Goal: Information Seeking & Learning: Find specific fact

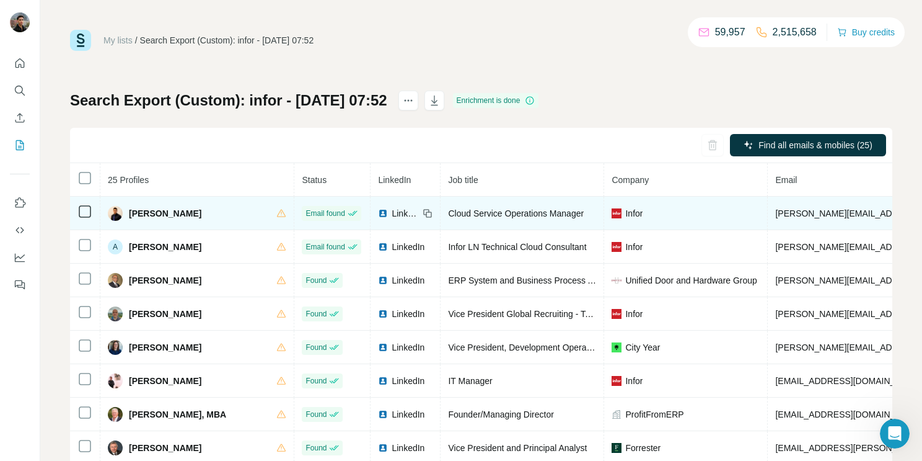
click at [121, 213] on img at bounding box center [115, 213] width 15 height 15
click at [140, 216] on span "[PERSON_NAME]" at bounding box center [165, 213] width 73 height 12
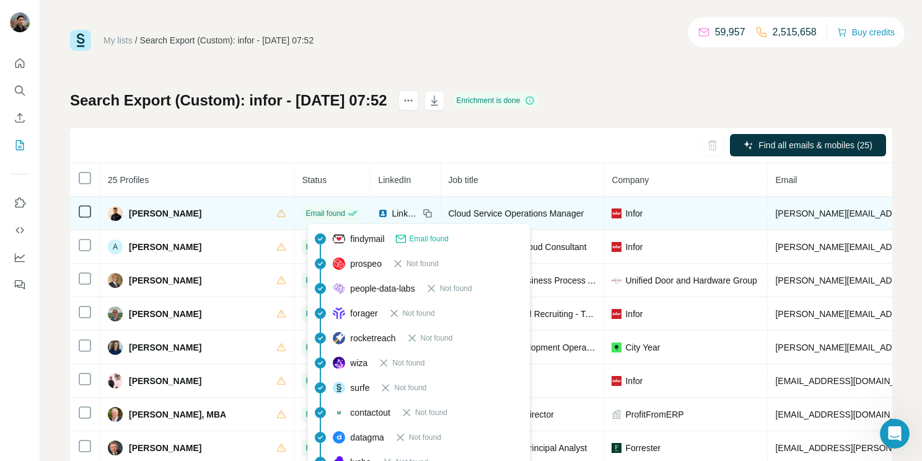
click at [335, 213] on span "Email found" at bounding box center [325, 213] width 39 height 11
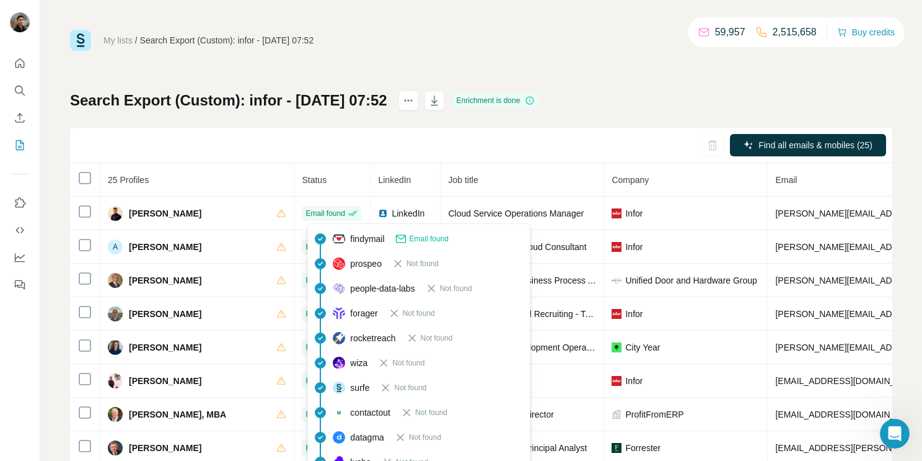
click at [420, 241] on span "Email found" at bounding box center [429, 238] width 39 height 11
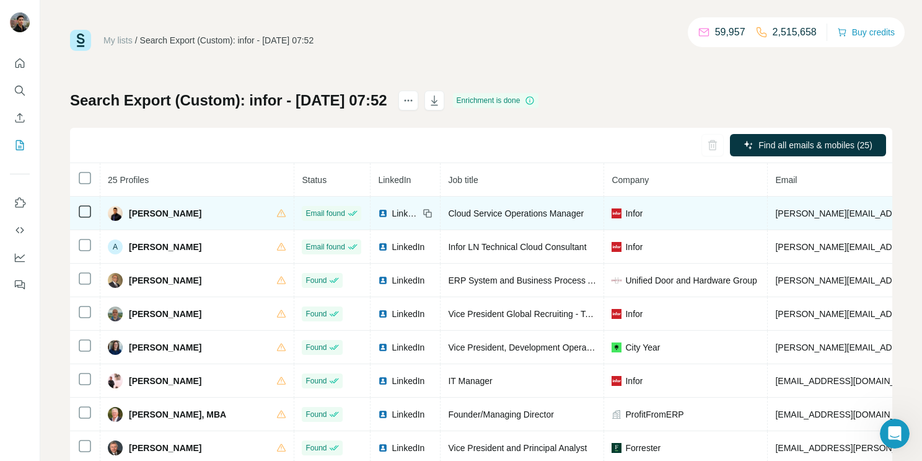
click at [670, 205] on td "Infor" at bounding box center [686, 212] width 164 height 33
click at [803, 203] on td "[PERSON_NAME][EMAIL_ADDRESS][DOMAIN_NAME]" at bounding box center [921, 212] width 306 height 33
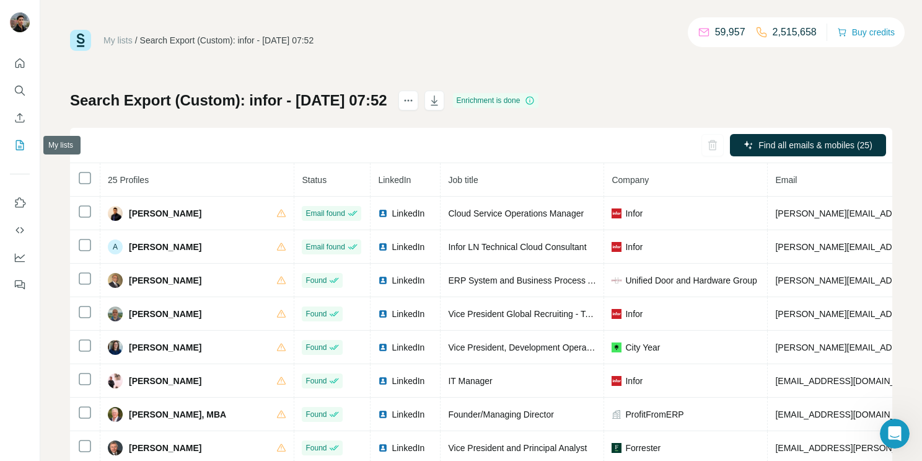
click at [19, 134] on button "My lists" at bounding box center [20, 145] width 20 height 22
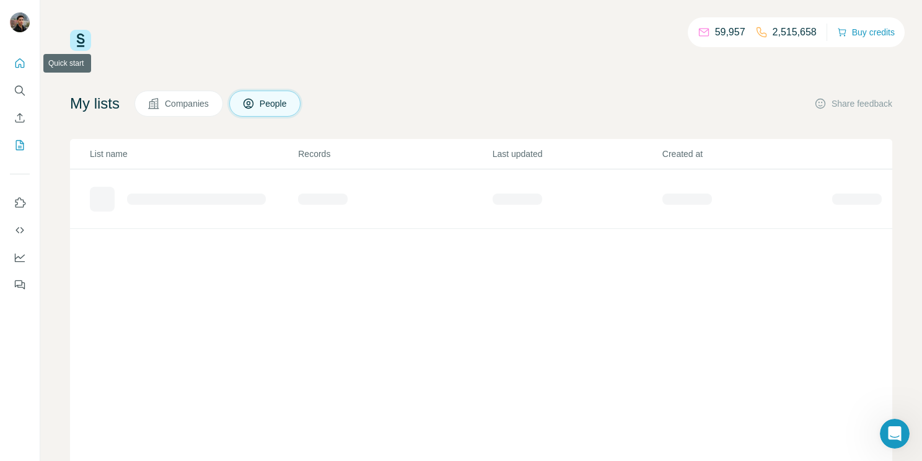
click at [21, 72] on button "Quick start" at bounding box center [20, 63] width 20 height 22
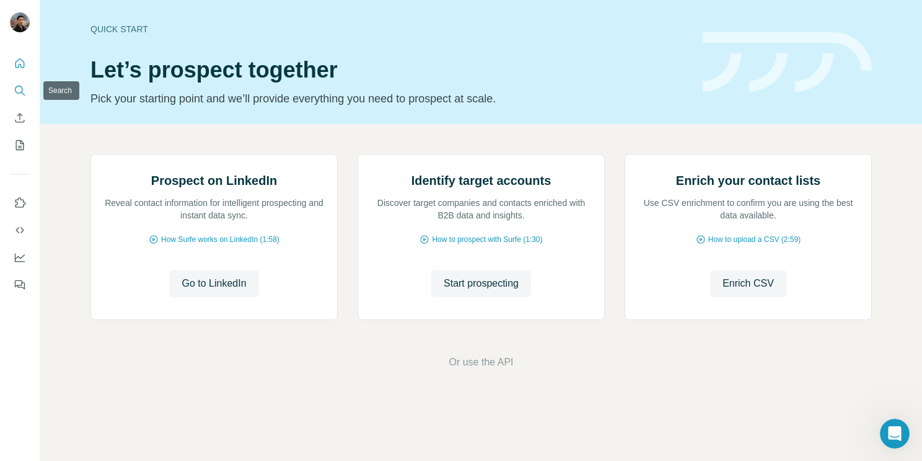
click at [16, 88] on icon "Search" at bounding box center [20, 90] width 12 height 12
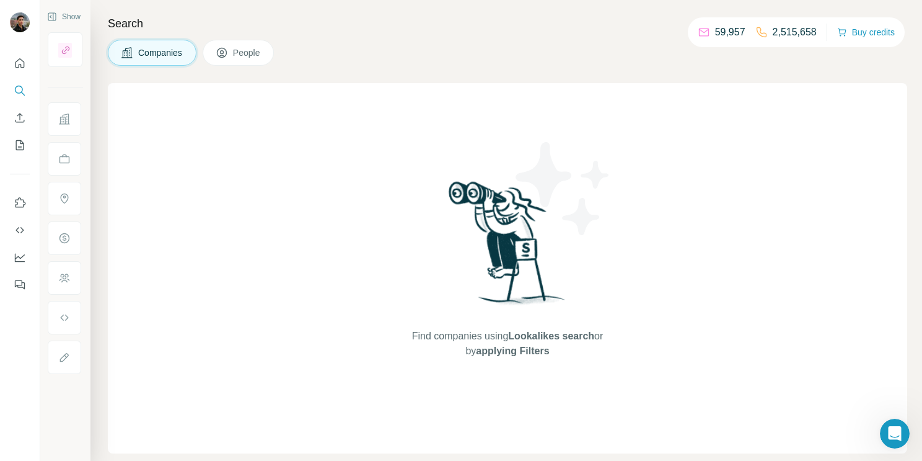
click at [239, 51] on span "People" at bounding box center [247, 52] width 29 height 12
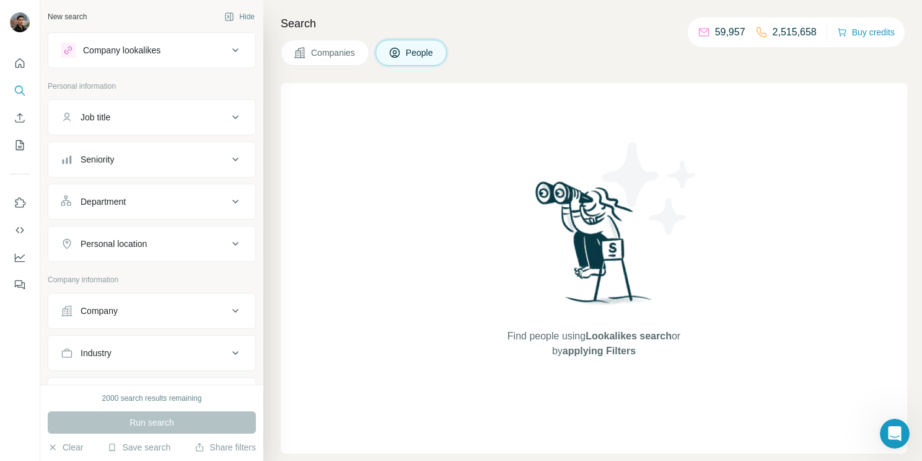
click at [175, 55] on div "Company lookalikes" at bounding box center [144, 50] width 167 height 15
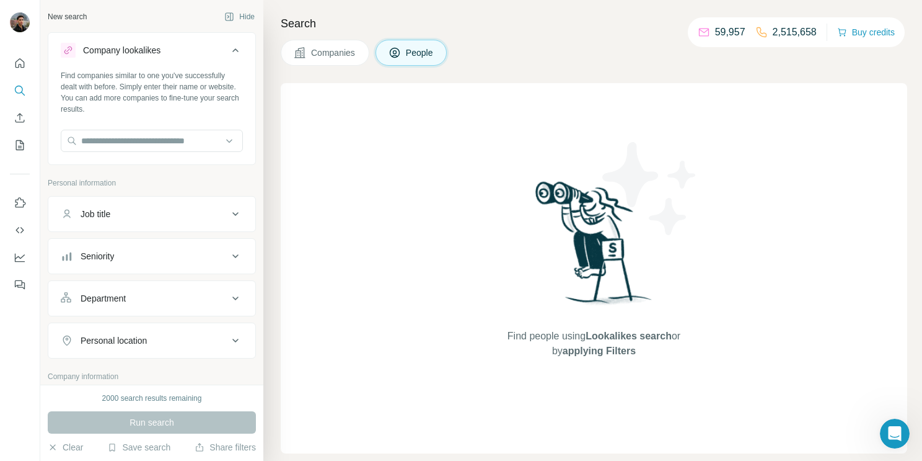
click at [169, 121] on div "Find companies similar to one you've successfully dealt with before. Simply ent…" at bounding box center [151, 116] width 207 height 92
click at [170, 138] on input "text" at bounding box center [152, 141] width 182 height 22
type input "****"
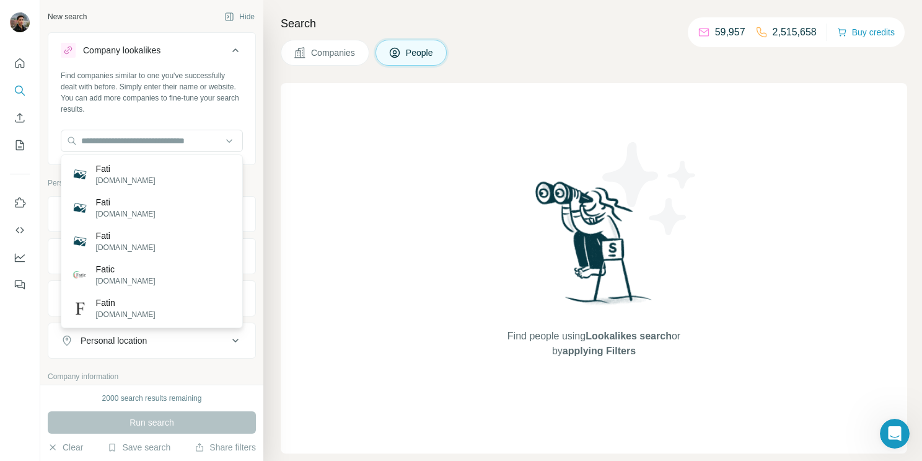
click at [361, 50] on button "Companies" at bounding box center [325, 53] width 89 height 26
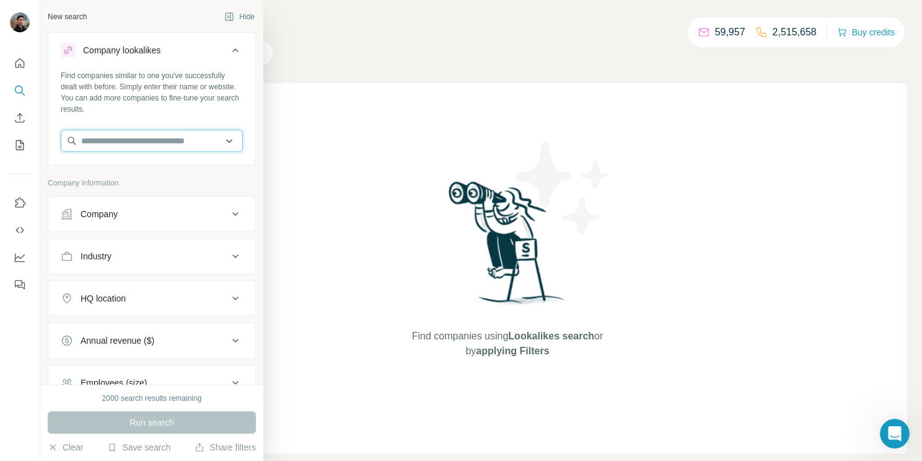
click at [126, 147] on input "text" at bounding box center [152, 141] width 182 height 22
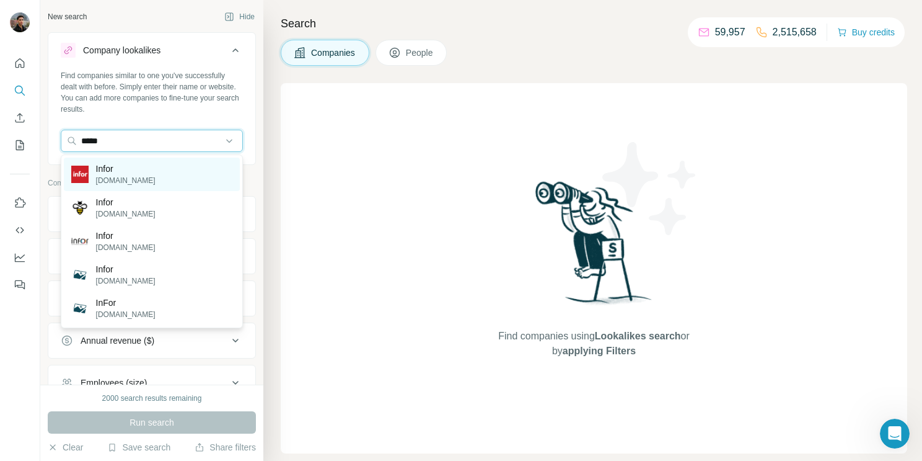
type input "*****"
click at [122, 172] on p "Infor" at bounding box center [126, 168] width 60 height 12
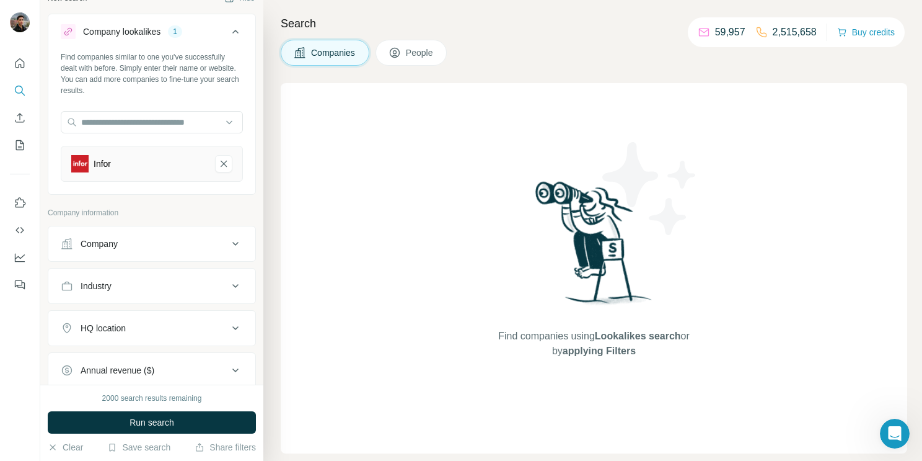
scroll to position [19, 0]
click at [149, 332] on div "HQ location" at bounding box center [144, 327] width 167 height 12
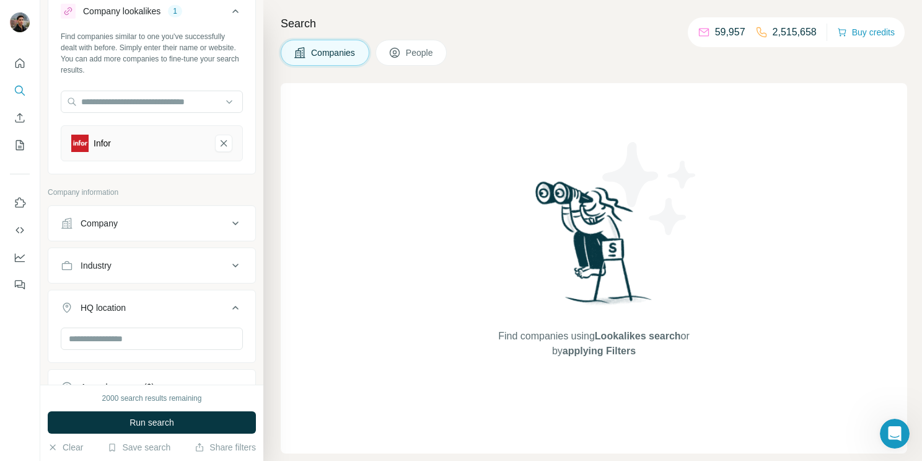
scroll to position [40, 0]
click at [154, 335] on input "text" at bounding box center [152, 338] width 182 height 22
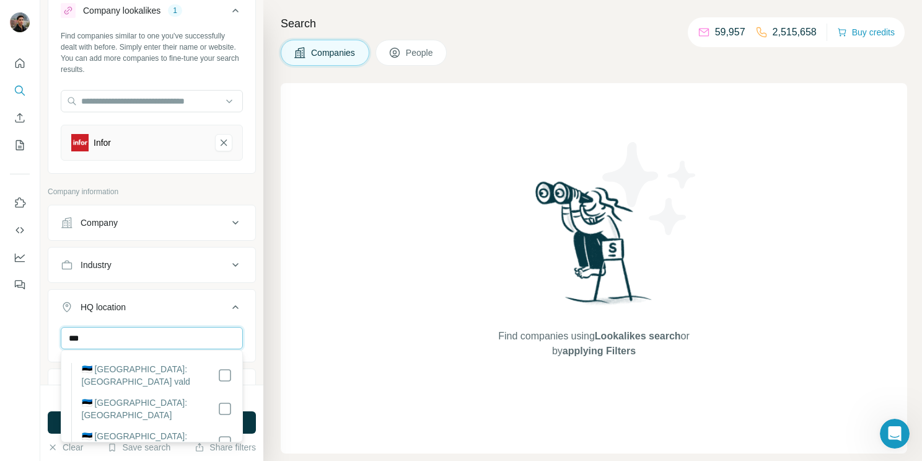
scroll to position [171, 0]
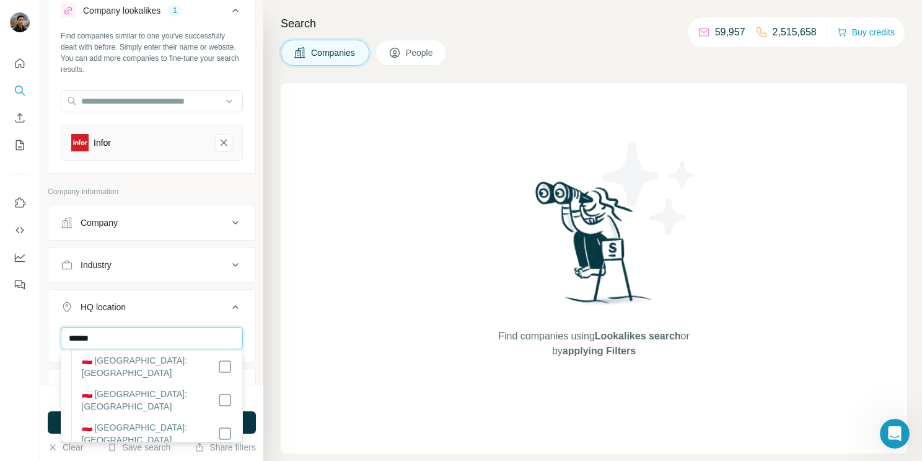
type input "******"
click at [135, 387] on label "🇵🇱 [GEOGRAPHIC_DATA]: [GEOGRAPHIC_DATA]" at bounding box center [150, 399] width 136 height 25
click at [196, 314] on button "HQ location 1" at bounding box center [151, 309] width 207 height 35
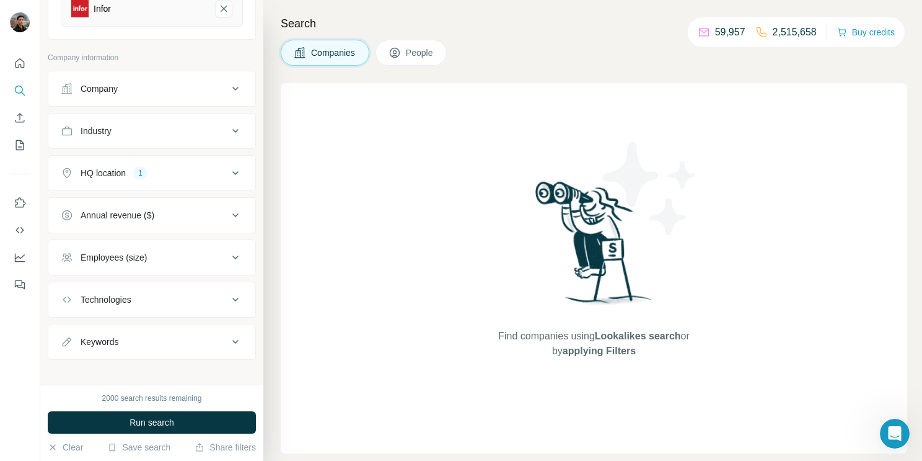
scroll to position [181, 0]
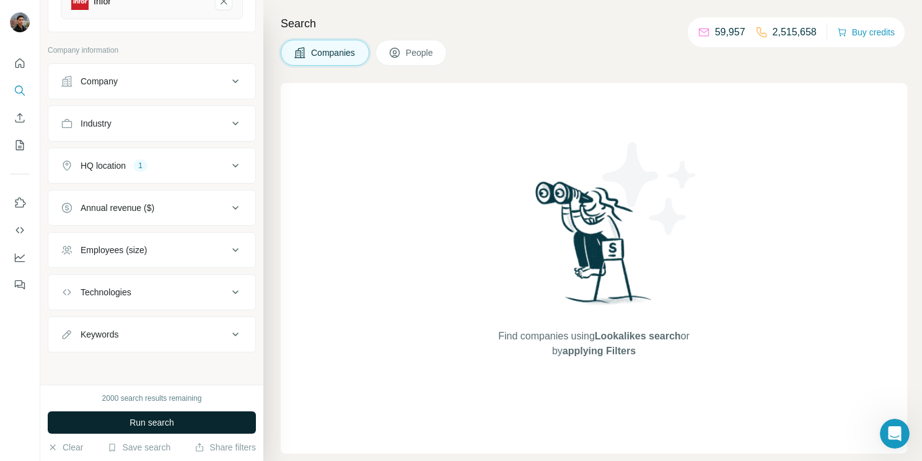
click at [156, 413] on button "Run search" at bounding box center [152, 422] width 208 height 22
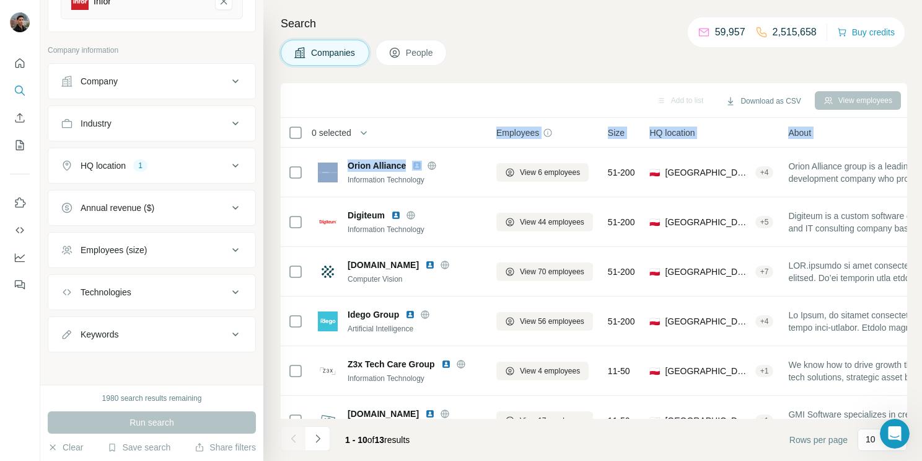
drag, startPoint x: 425, startPoint y: 167, endPoint x: 424, endPoint y: 136, distance: 31.0
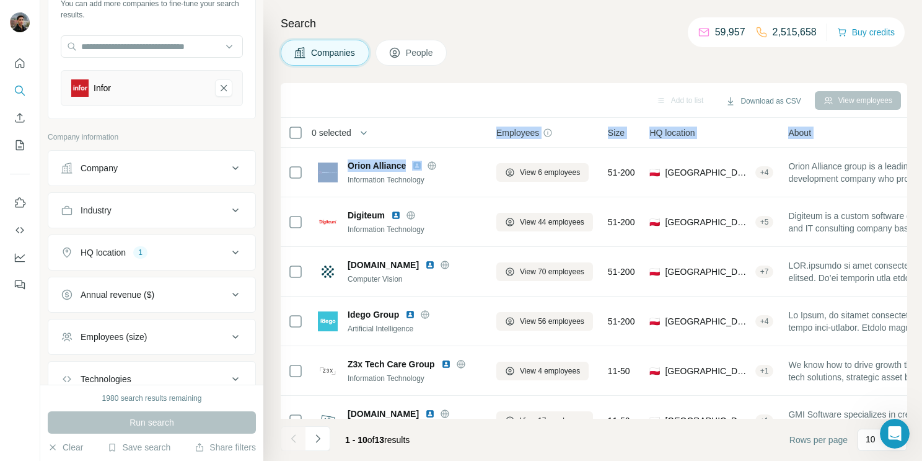
scroll to position [0, 0]
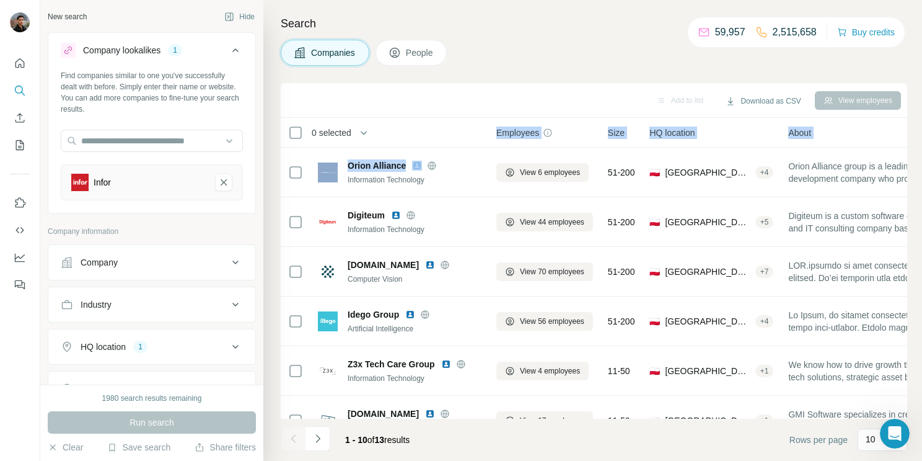
click at [423, 55] on span "People" at bounding box center [420, 52] width 29 height 12
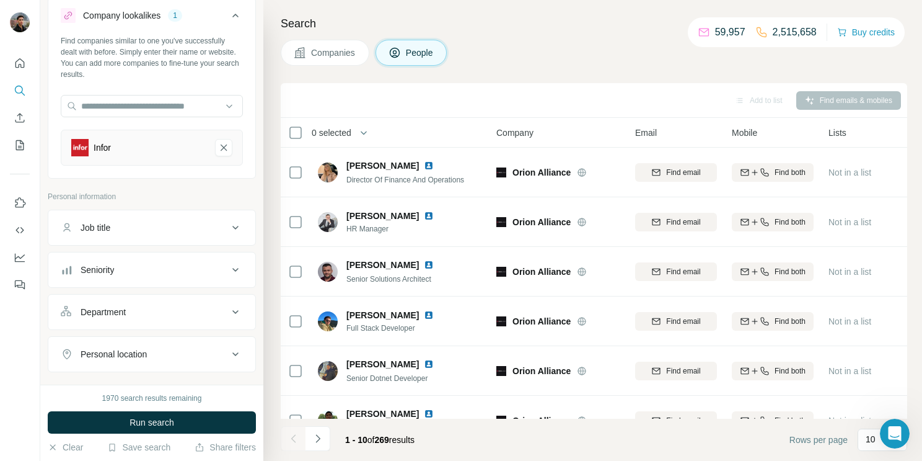
scroll to position [42, 0]
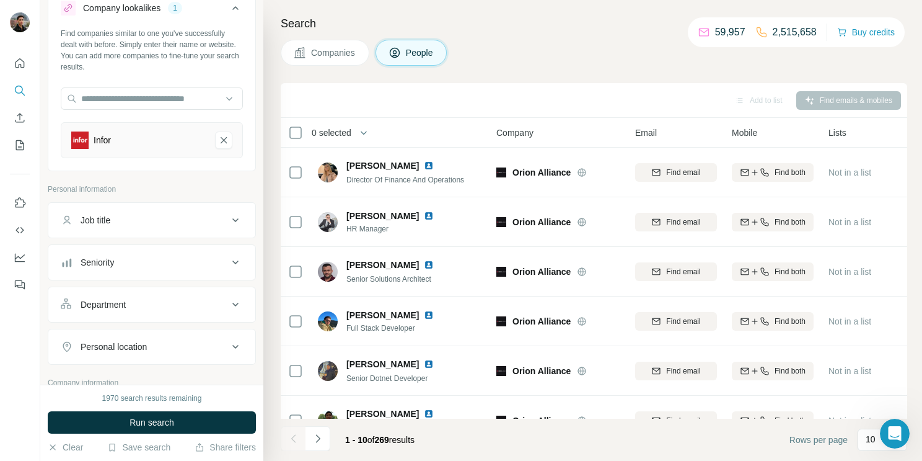
click at [172, 218] on div "Job title" at bounding box center [144, 220] width 167 height 12
click at [155, 325] on div "Department" at bounding box center [152, 342] width 208 height 36
click at [154, 305] on button "Seniority" at bounding box center [151, 300] width 207 height 30
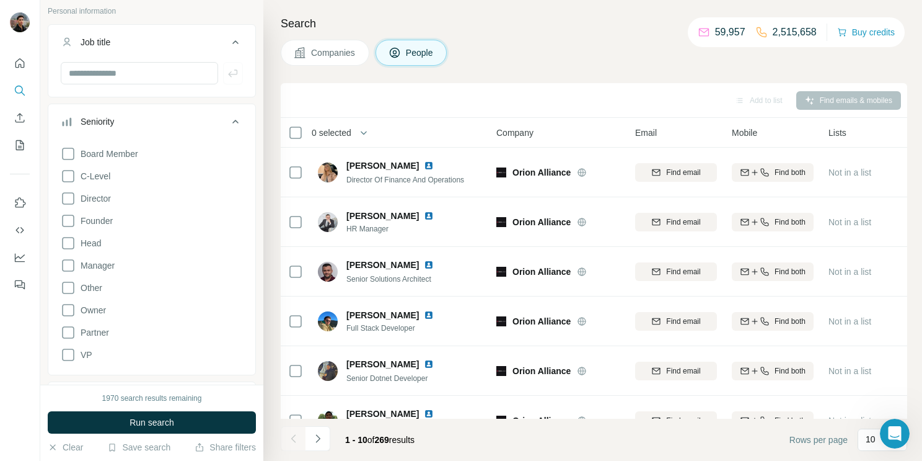
scroll to position [231, 0]
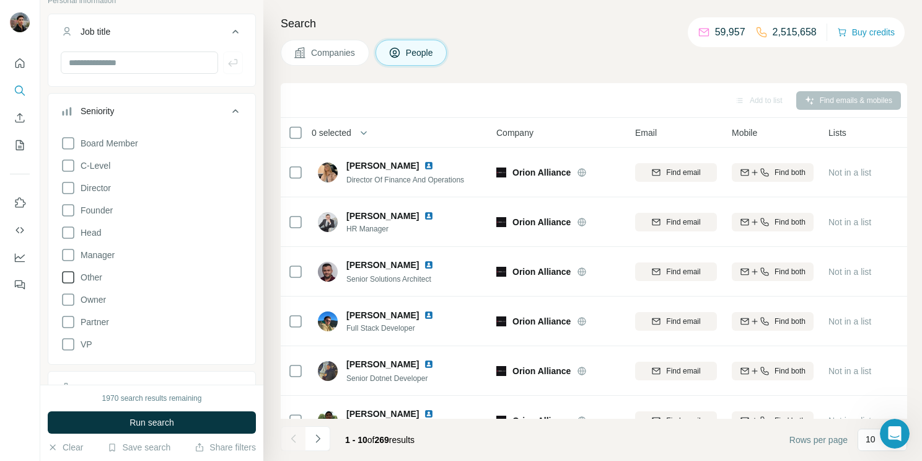
click at [98, 277] on span "Other" at bounding box center [89, 277] width 27 height 12
click at [166, 422] on span "Run search" at bounding box center [152, 422] width 45 height 12
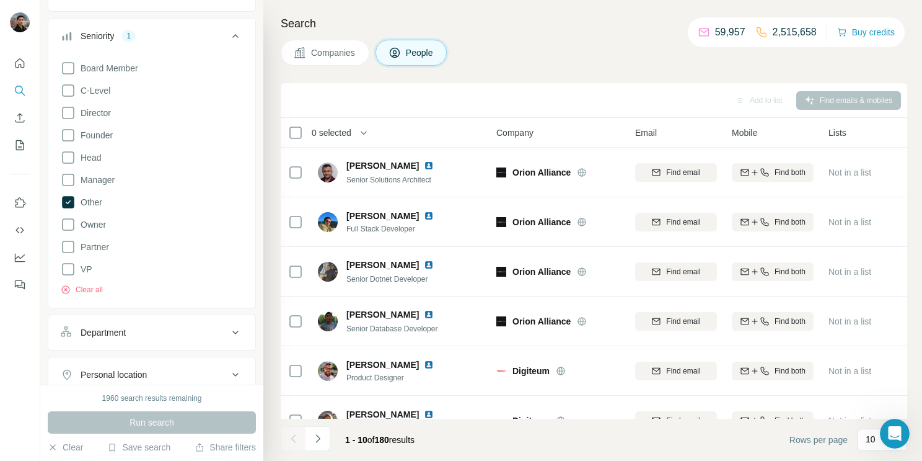
scroll to position [306, 0]
click at [67, 195] on icon at bounding box center [68, 201] width 12 height 12
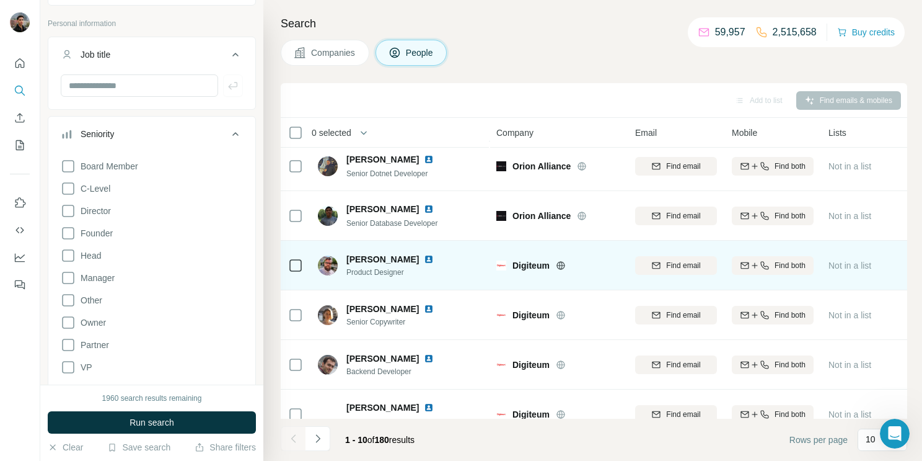
scroll to position [224, 0]
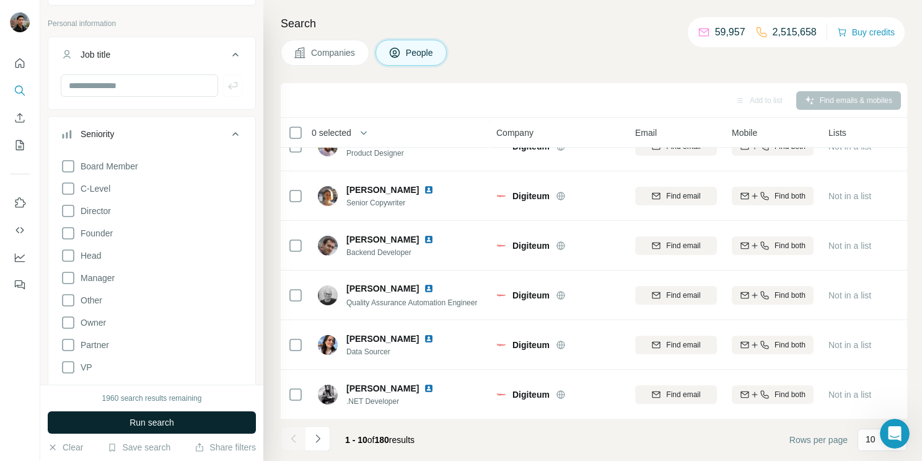
click at [167, 421] on span "Run search" at bounding box center [152, 422] width 45 height 12
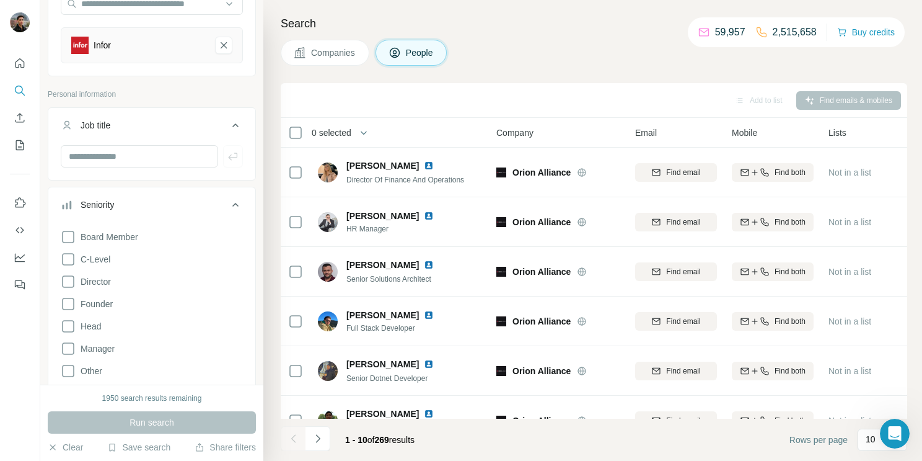
scroll to position [135, 0]
click at [68, 241] on icon at bounding box center [68, 238] width 15 height 15
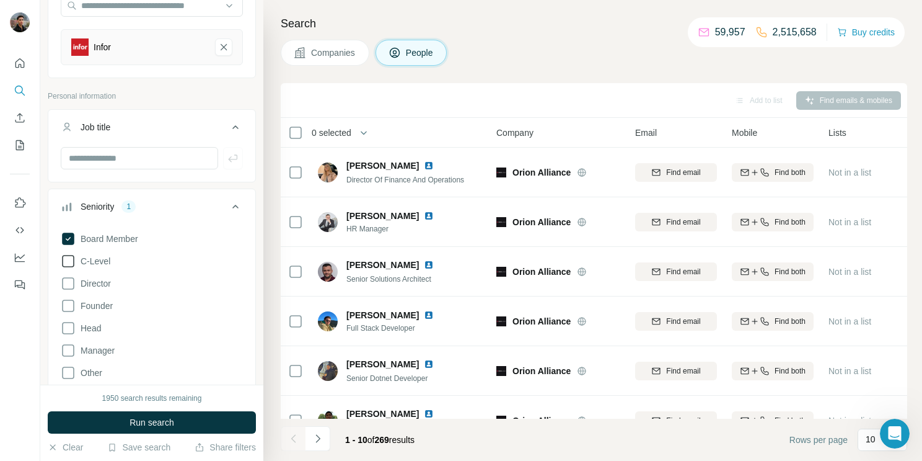
click at [65, 262] on icon at bounding box center [68, 261] width 15 height 15
click at [72, 280] on icon at bounding box center [68, 283] width 15 height 15
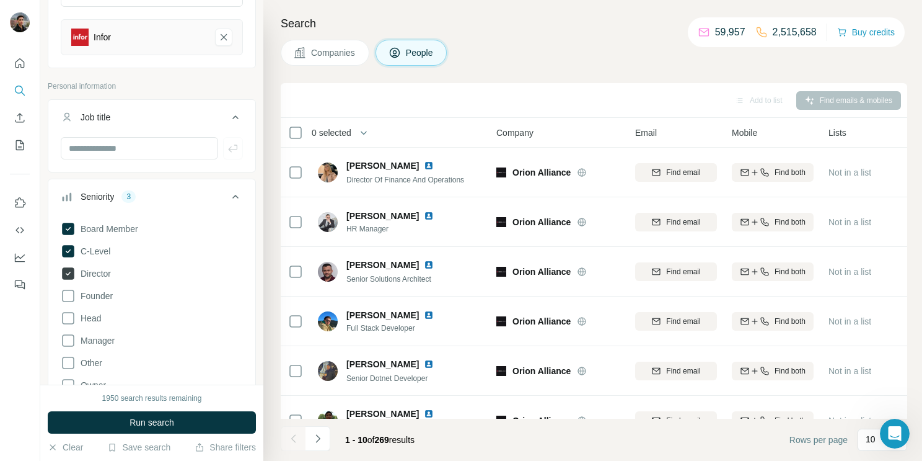
scroll to position [154, 0]
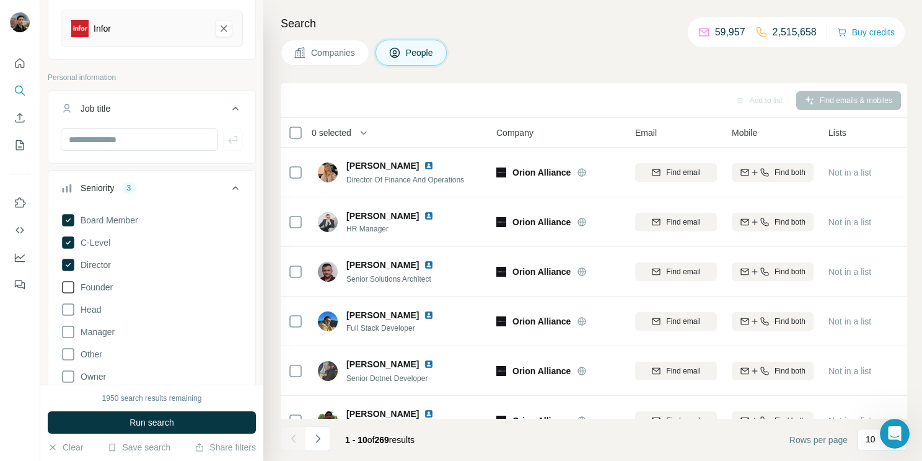
click at [73, 281] on icon at bounding box center [68, 287] width 12 height 12
click at [68, 320] on div "Board Member C-Level Director Founder Head Manager Other Owner Partner VP Clear…" at bounding box center [152, 327] width 182 height 239
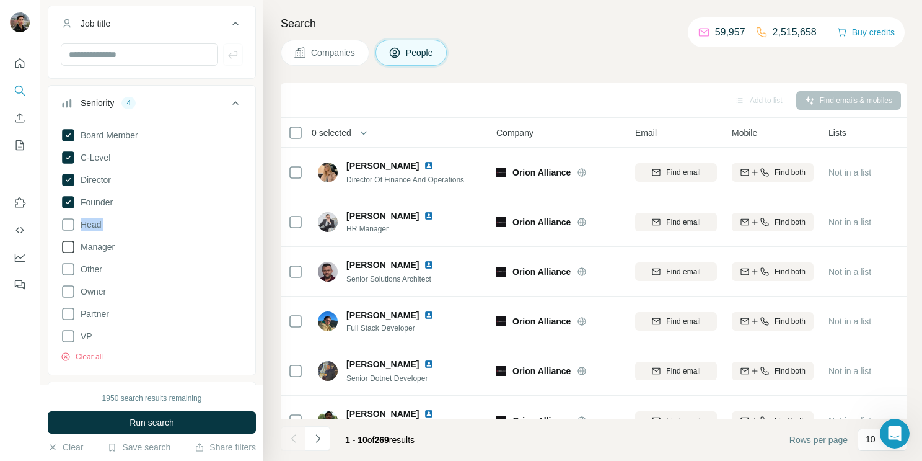
scroll to position [332, 0]
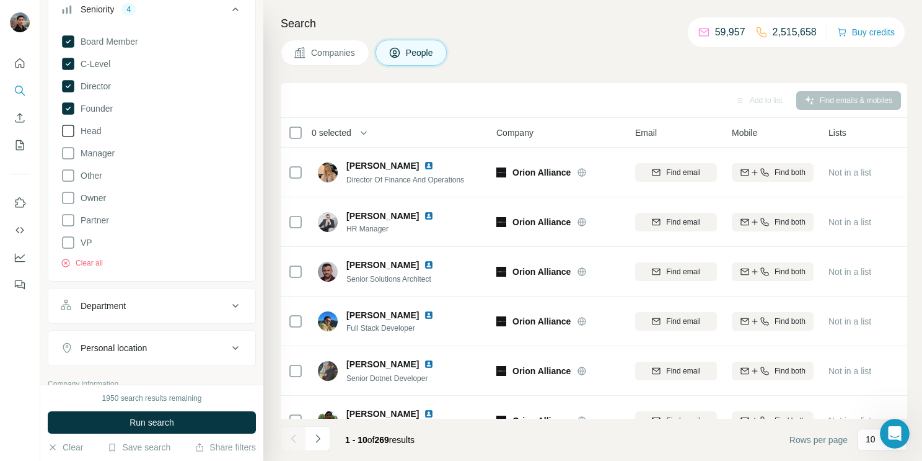
click at [73, 133] on icon at bounding box center [68, 131] width 12 height 12
click at [71, 152] on icon at bounding box center [68, 153] width 15 height 15
click at [70, 171] on icon at bounding box center [68, 175] width 15 height 15
click at [71, 203] on icon at bounding box center [68, 197] width 15 height 15
click at [69, 224] on icon at bounding box center [68, 220] width 15 height 15
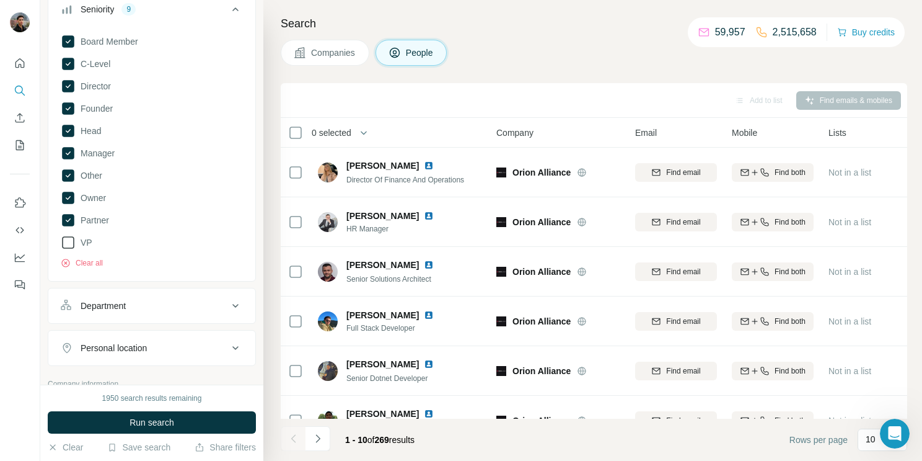
click at [68, 238] on icon at bounding box center [68, 242] width 15 height 15
click at [145, 426] on span "Run search" at bounding box center [152, 422] width 45 height 12
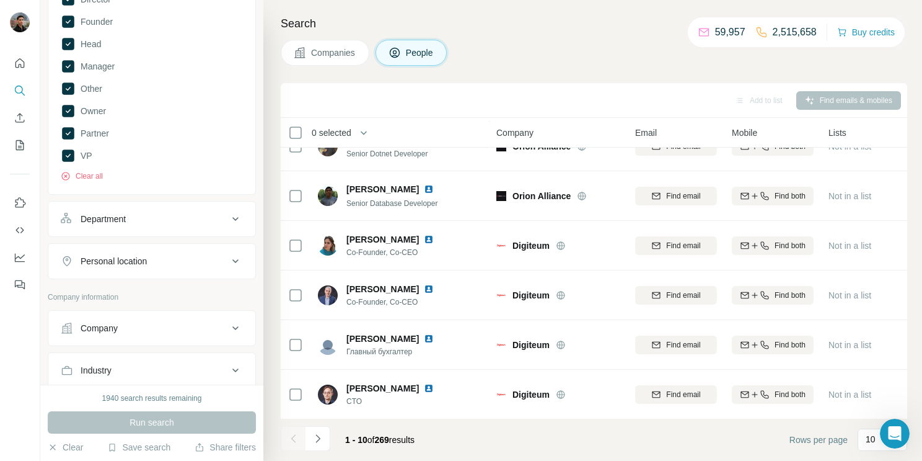
scroll to position [537, 0]
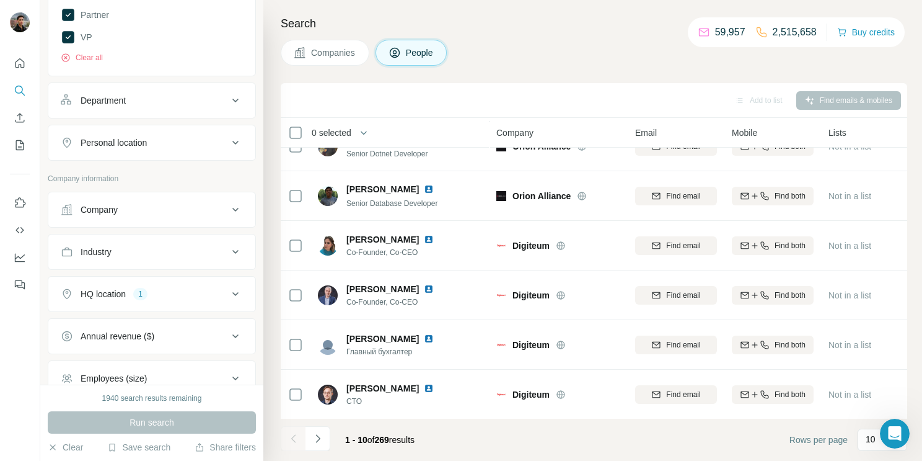
click at [172, 295] on div "HQ location 1" at bounding box center [144, 294] width 167 height 12
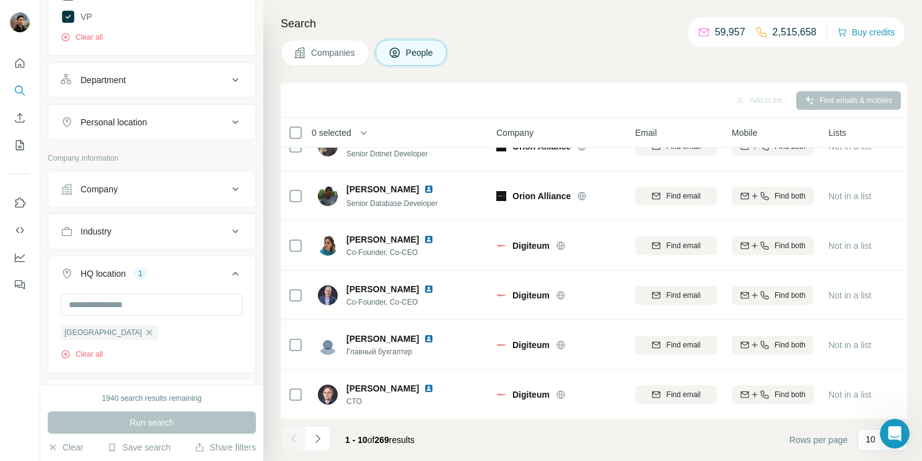
scroll to position [695, 0]
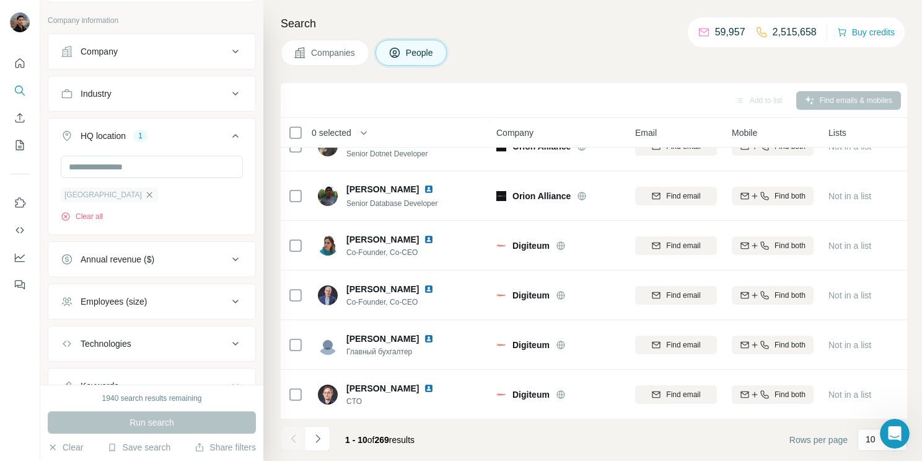
click at [154, 193] on icon "button" at bounding box center [149, 195] width 10 height 10
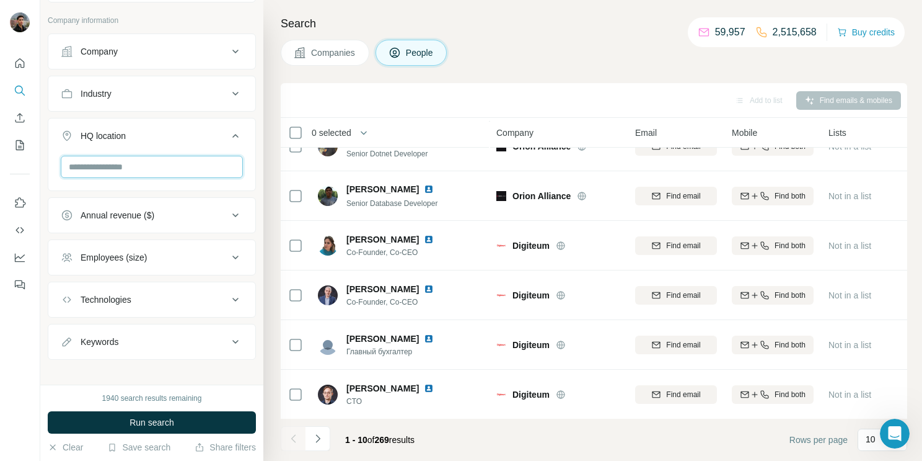
click at [142, 172] on input "text" at bounding box center [152, 167] width 182 height 22
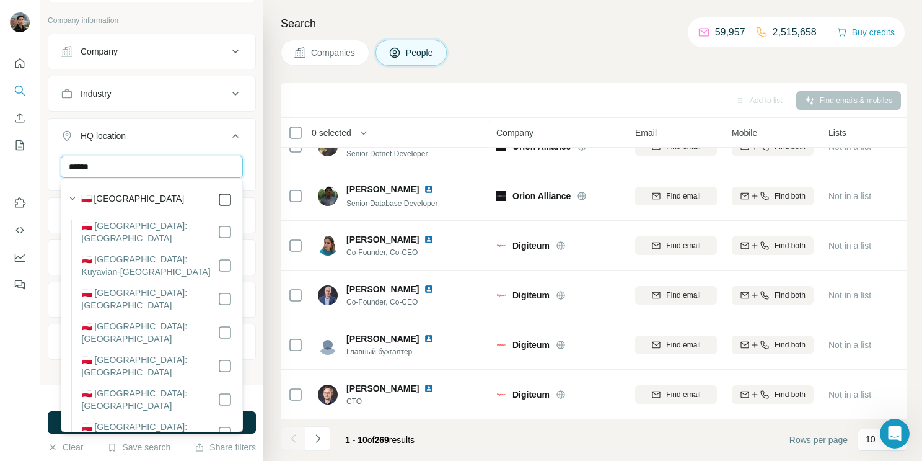
type input "******"
click at [72, 200] on icon "button" at bounding box center [72, 198] width 12 height 12
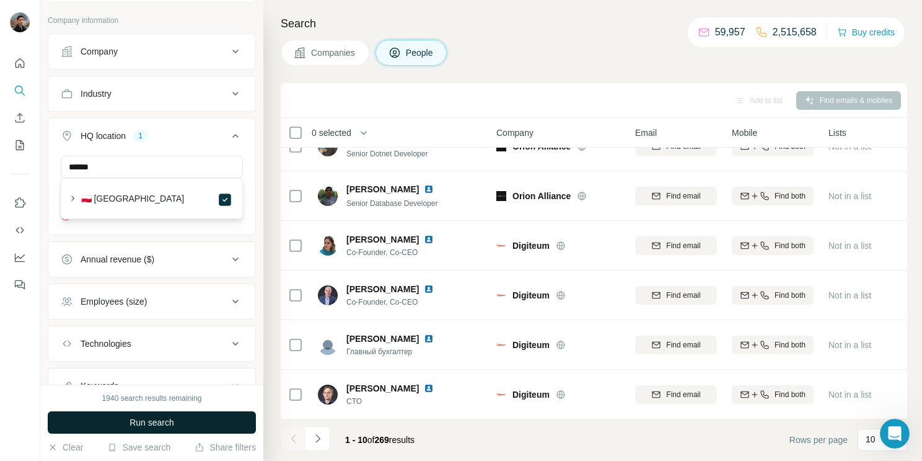
click at [175, 413] on button "Run search" at bounding box center [152, 422] width 208 height 22
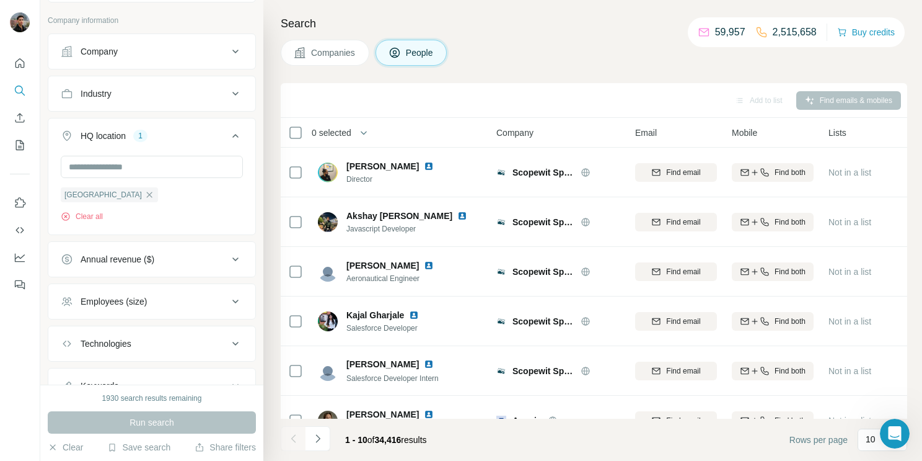
click at [329, 53] on span "Companies" at bounding box center [333, 52] width 45 height 12
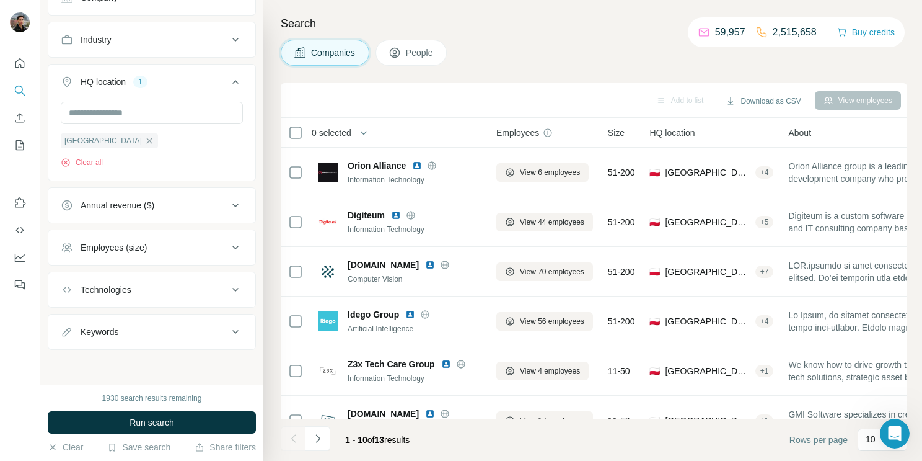
scroll to position [211, 0]
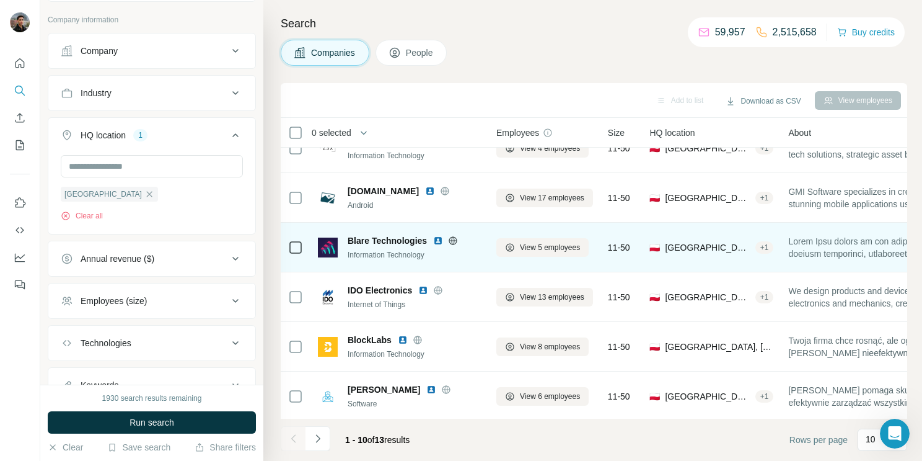
scroll to position [224, 0]
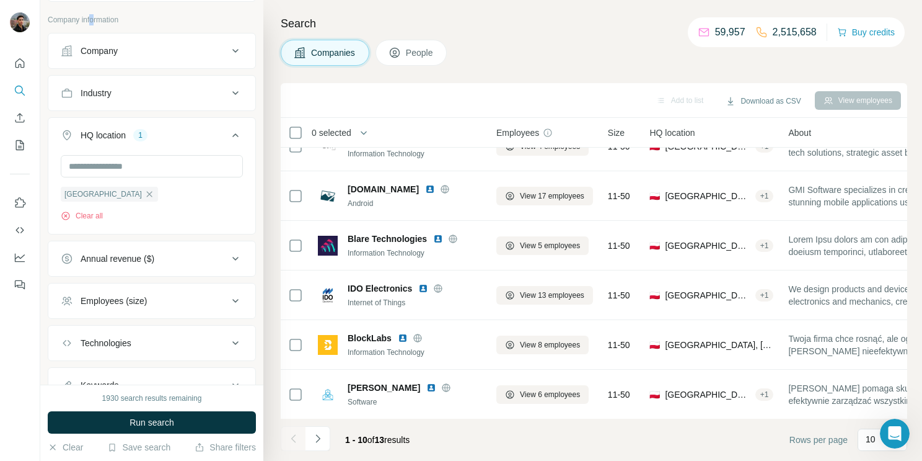
click at [94, 29] on div "Company information" at bounding box center [152, 23] width 208 height 19
click at [20, 60] on icon "Quick start" at bounding box center [20, 63] width 12 height 12
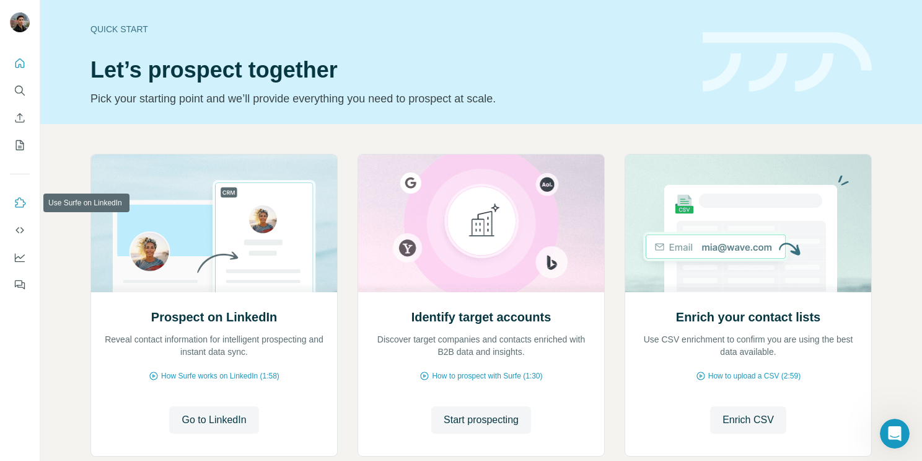
click at [20, 209] on button "Use Surfe on LinkedIn" at bounding box center [20, 203] width 20 height 22
